Goal: Task Accomplishment & Management: Use online tool/utility

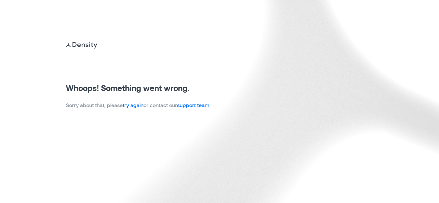
click at [132, 105] on link "try again" at bounding box center [133, 105] width 21 height 6
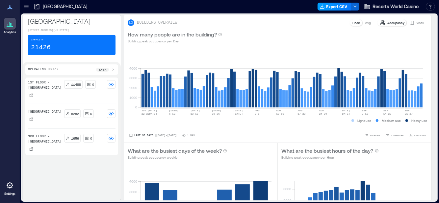
click at [335, 6] on button "Export CSV" at bounding box center [334, 7] width 34 height 8
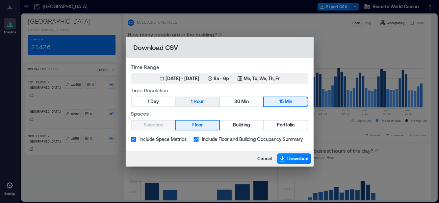
click at [201, 100] on span "Hour" at bounding box center [198, 102] width 10 height 8
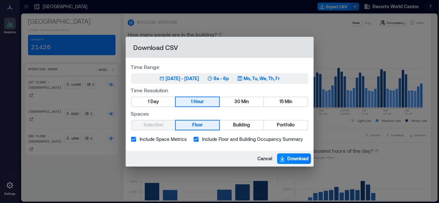
click at [199, 78] on div "[DATE] - [DATE]" at bounding box center [183, 78] width 34 height 7
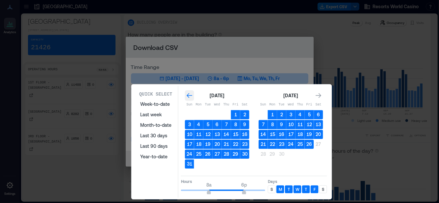
click at [186, 95] on icon "Go to previous month" at bounding box center [189, 95] width 7 height 7
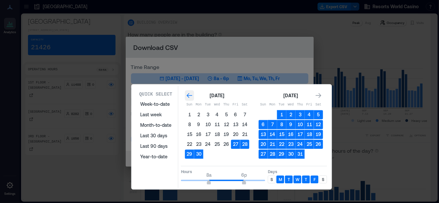
click at [186, 95] on icon "Go to previous month" at bounding box center [189, 95] width 7 height 7
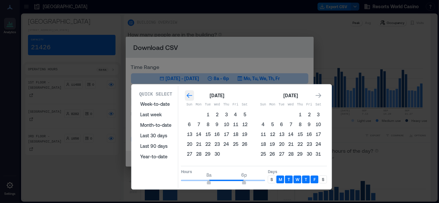
click at [186, 95] on icon "Go to previous month" at bounding box center [189, 95] width 7 height 7
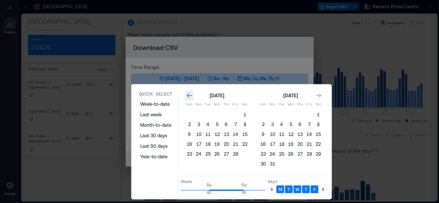
click at [186, 95] on icon "Go to previous month" at bounding box center [189, 95] width 7 height 7
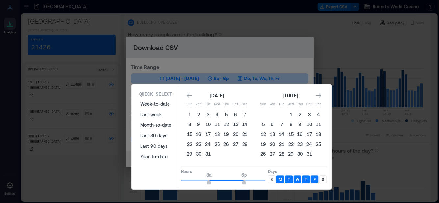
click at [289, 115] on button "1" at bounding box center [290, 114] width 9 height 9
type input "**"
drag, startPoint x: 243, startPoint y: 180, endPoint x: 273, endPoint y: 181, distance: 29.6
click at [273, 181] on div "Hours 8a 12a Days S M T W T F S" at bounding box center [254, 175] width 146 height 19
click at [270, 177] on p "S" at bounding box center [271, 179] width 2 height 5
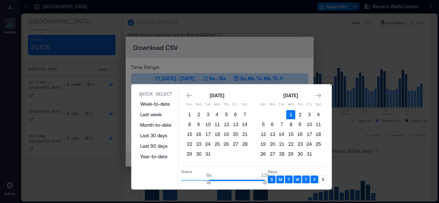
click at [322, 178] on p "S" at bounding box center [323, 179] width 2 height 5
type input "*"
drag, startPoint x: 209, startPoint y: 181, endPoint x: 165, endPoint y: 179, distance: 44.8
click at [165, 179] on div "Quick Select Week-to-date Last week Month-to-date Last 30 days Last 90 days Yea…" at bounding box center [232, 137] width 196 height 102
click at [319, 91] on div "Go to next month" at bounding box center [318, 95] width 9 height 11
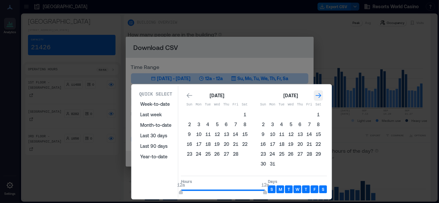
click at [318, 91] on div "Go to next month" at bounding box center [318, 95] width 9 height 11
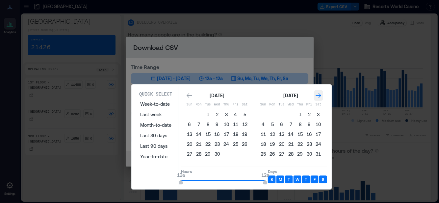
click at [318, 91] on div "Go to next month" at bounding box center [318, 95] width 9 height 11
click at [318, 90] on div "Go to next month" at bounding box center [318, 95] width 9 height 11
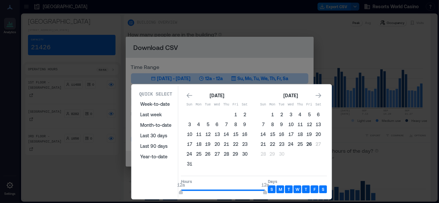
click at [307, 143] on button "26" at bounding box center [309, 144] width 9 height 9
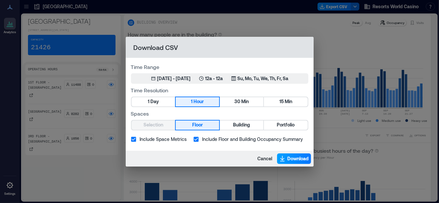
click at [287, 159] on span "Download" at bounding box center [297, 159] width 21 height 7
